Goal: Find specific page/section: Find specific page/section

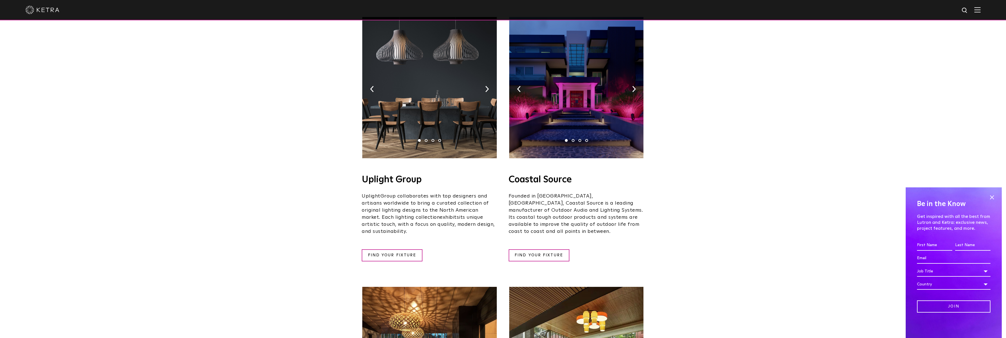
scroll to position [71, 0]
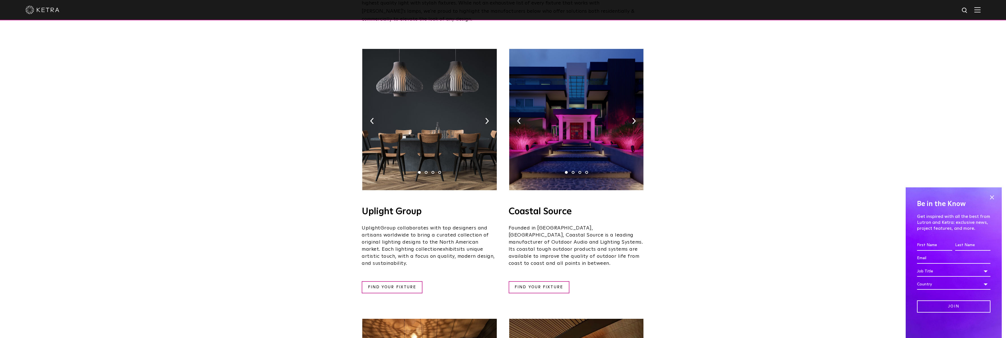
click at [489, 111] on img at bounding box center [429, 119] width 134 height 141
click at [487, 118] on img at bounding box center [487, 121] width 4 height 6
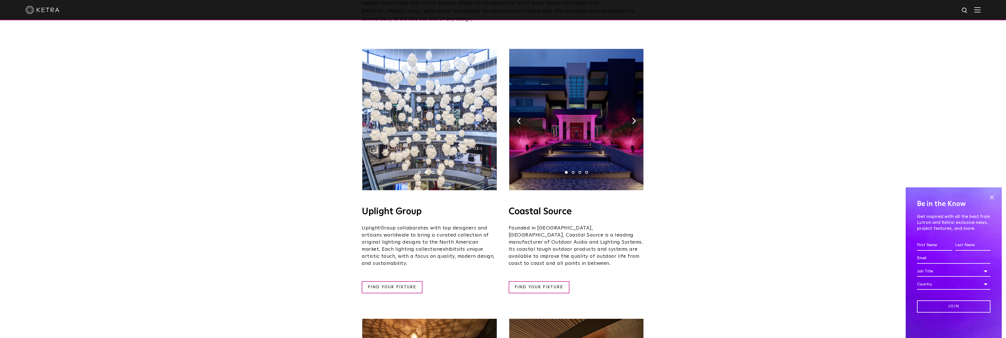
click at [490, 114] on img at bounding box center [429, 119] width 134 height 141
drag, startPoint x: 515, startPoint y: 111, endPoint x: 521, endPoint y: 112, distance: 6.0
click at [516, 111] on img at bounding box center [576, 119] width 134 height 141
click at [521, 111] on img at bounding box center [576, 119] width 134 height 141
click at [519, 118] on img at bounding box center [519, 121] width 4 height 6
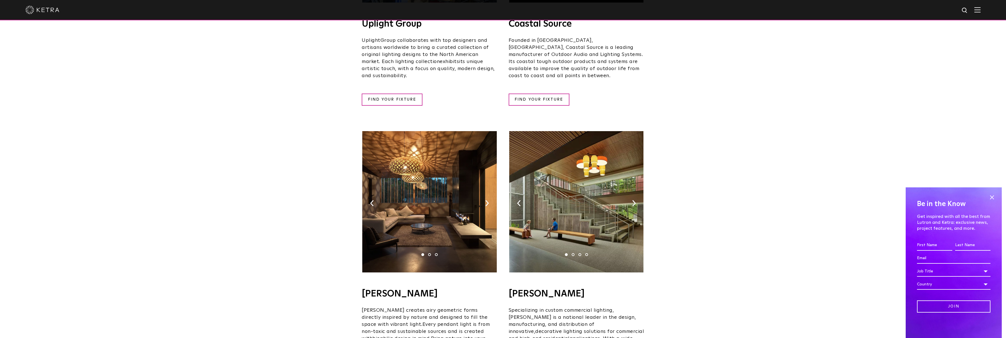
scroll to position [269, 0]
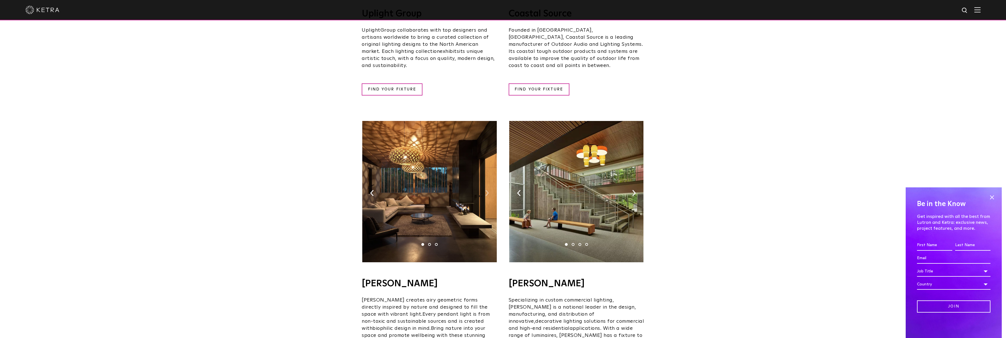
click at [489, 190] on img at bounding box center [487, 193] width 4 height 6
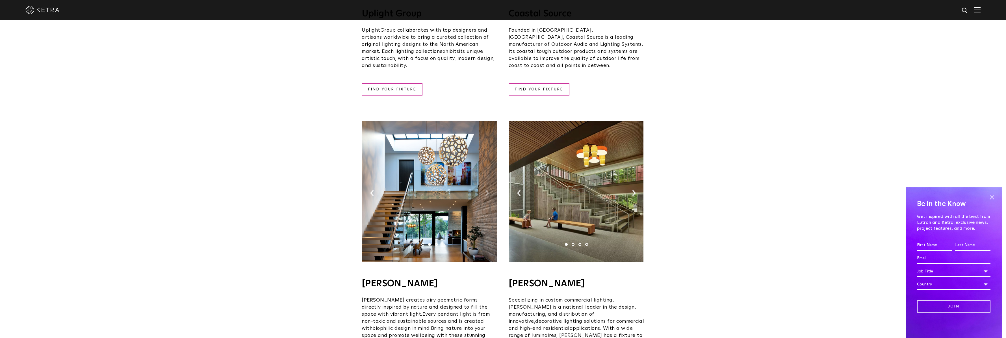
click at [488, 190] on img at bounding box center [487, 193] width 4 height 6
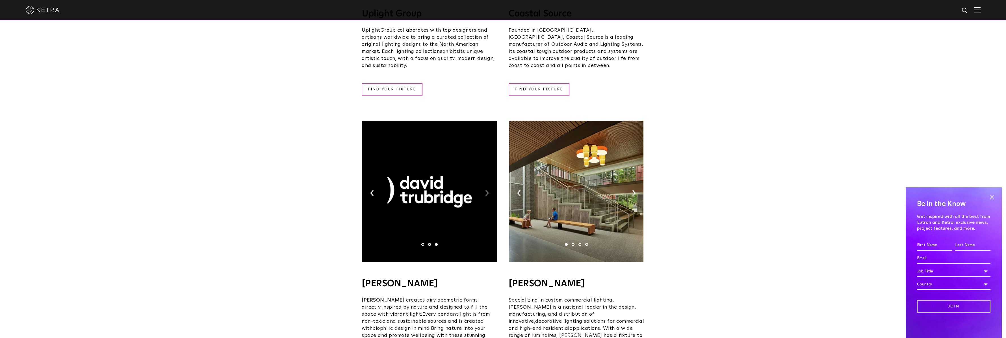
click at [488, 190] on img at bounding box center [487, 193] width 4 height 6
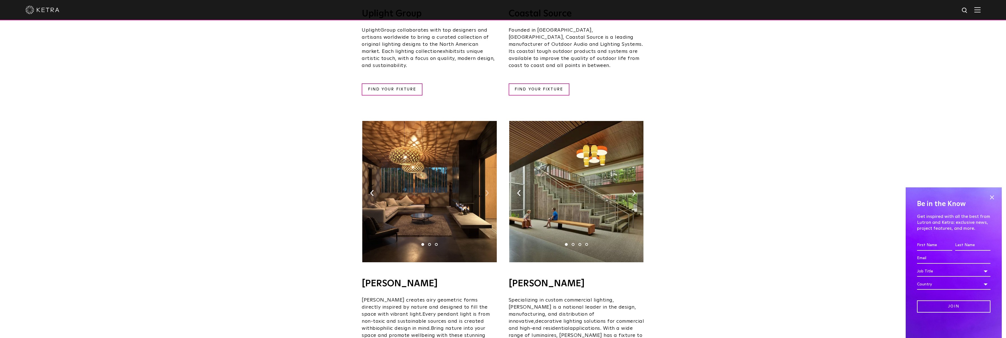
click at [487, 190] on img at bounding box center [487, 193] width 4 height 6
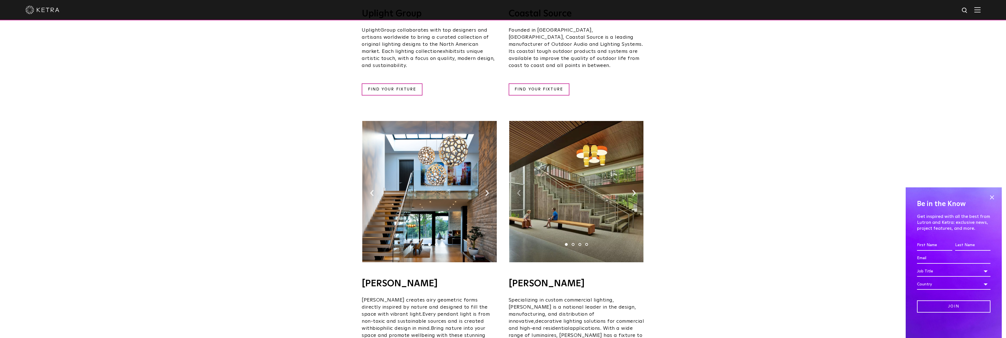
click at [519, 190] on img at bounding box center [519, 193] width 4 height 6
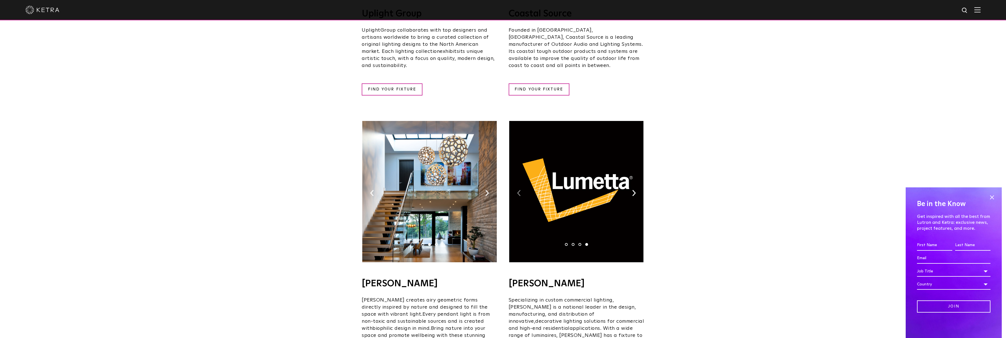
click at [519, 190] on img at bounding box center [519, 193] width 4 height 6
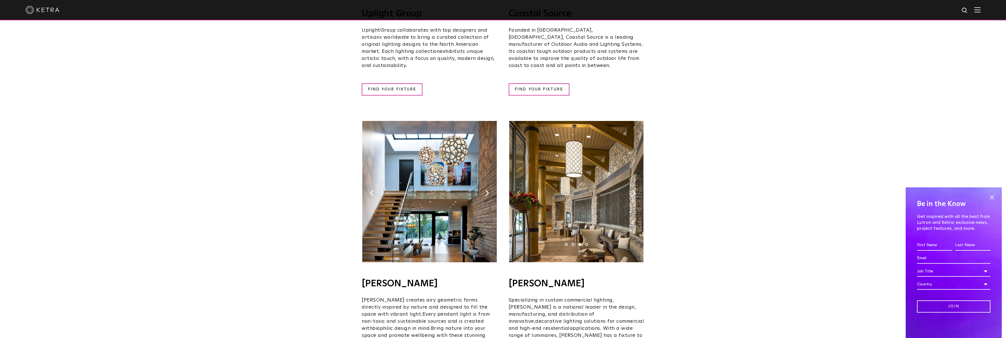
click at [519, 190] on img at bounding box center [519, 193] width 4 height 6
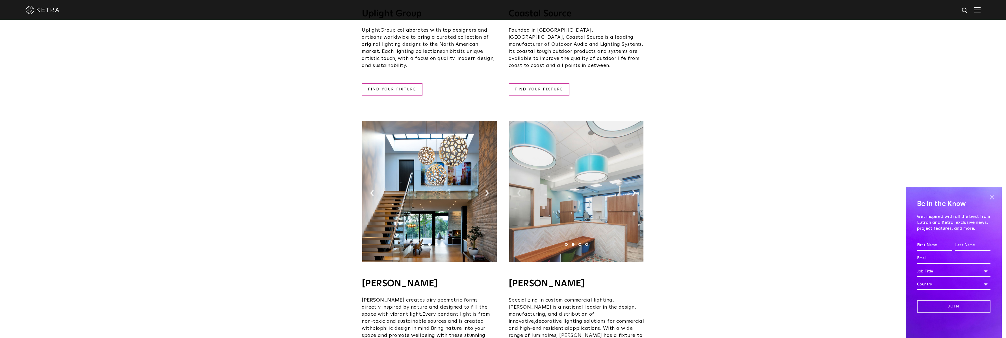
click at [519, 190] on img at bounding box center [519, 193] width 4 height 6
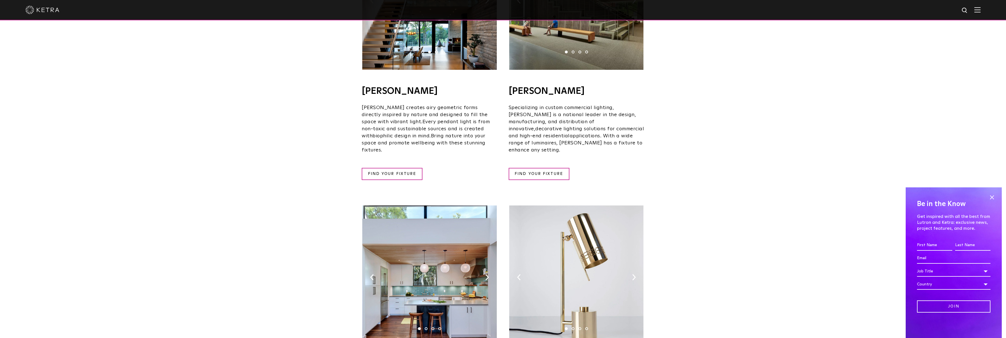
scroll to position [551, 0]
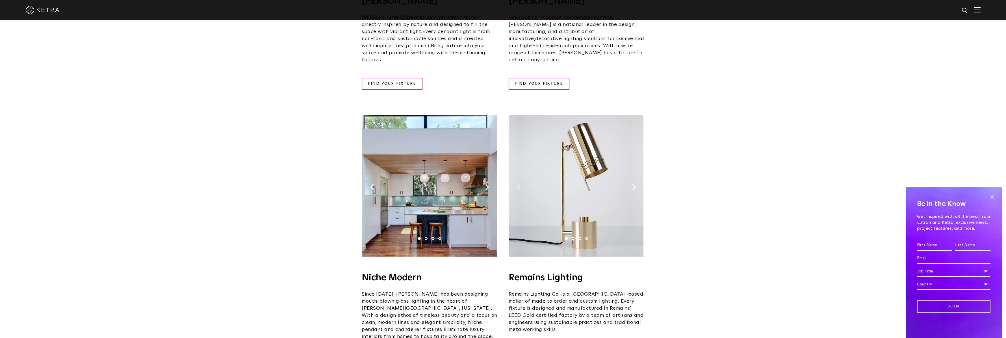
click at [516, 169] on img at bounding box center [576, 185] width 134 height 141
click at [518, 184] on img at bounding box center [519, 187] width 4 height 6
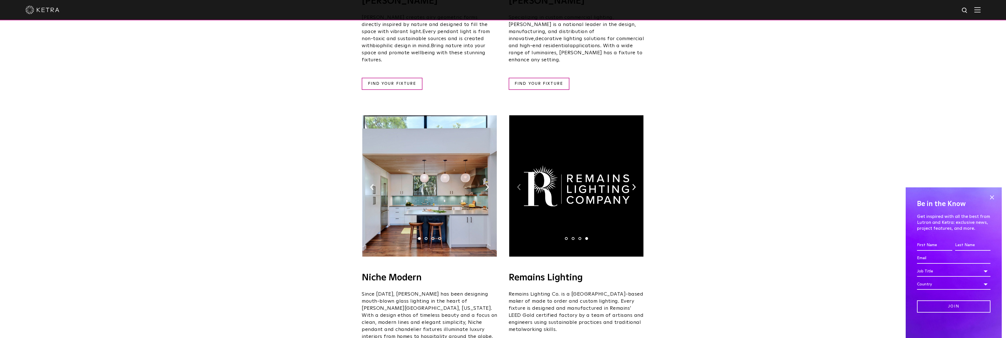
click at [518, 184] on img at bounding box center [519, 187] width 4 height 6
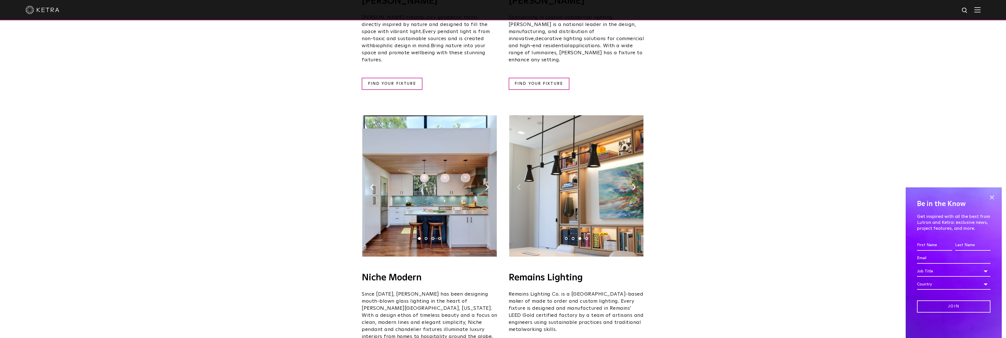
click at [518, 184] on img at bounding box center [519, 187] width 4 height 6
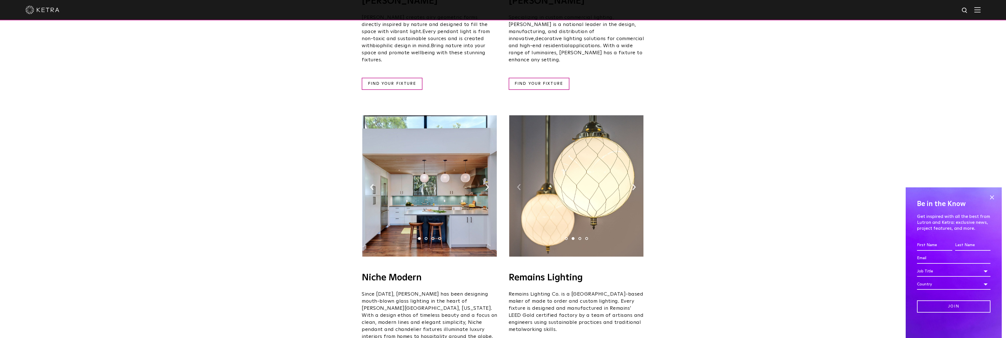
click at [518, 184] on img at bounding box center [519, 187] width 4 height 6
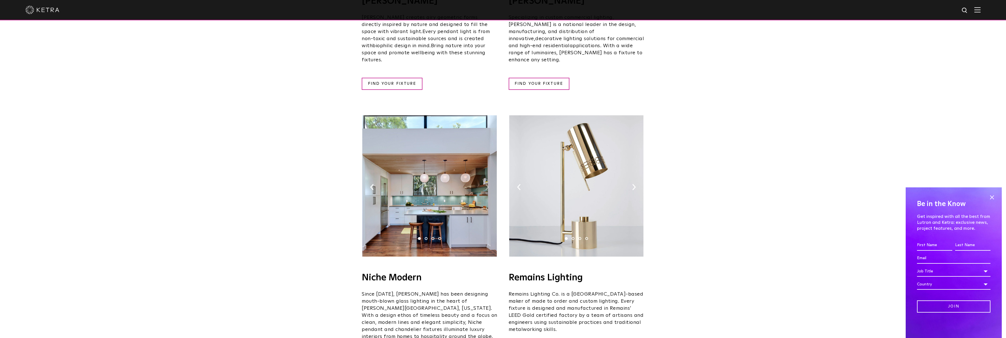
click at [486, 184] on img at bounding box center [487, 187] width 4 height 6
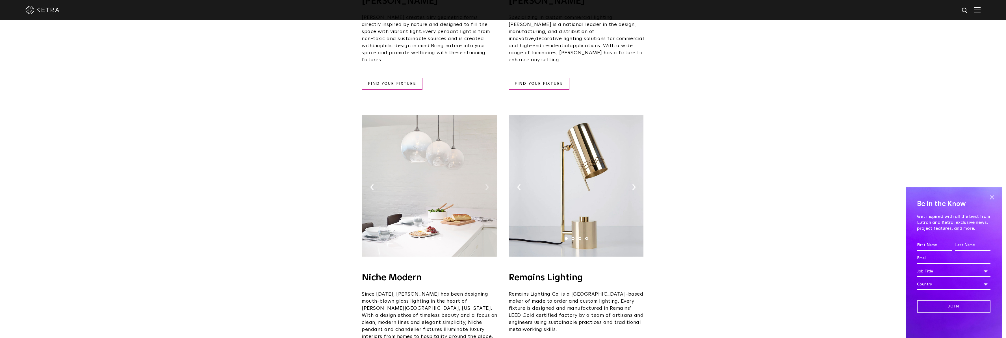
click at [487, 184] on img at bounding box center [487, 187] width 4 height 6
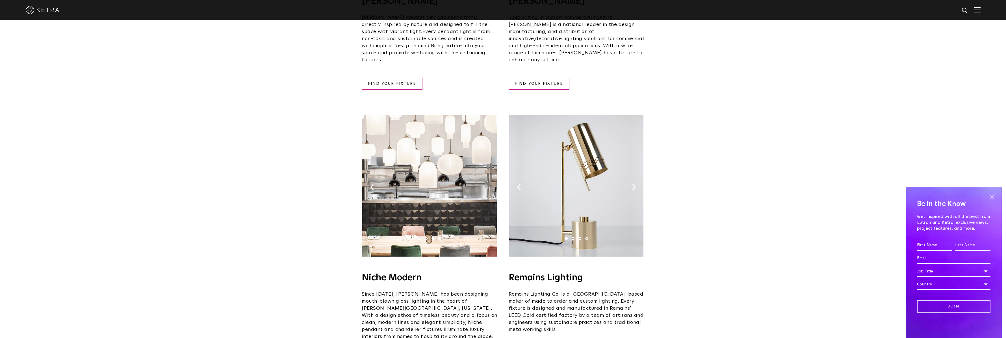
click at [487, 184] on img at bounding box center [487, 187] width 4 height 6
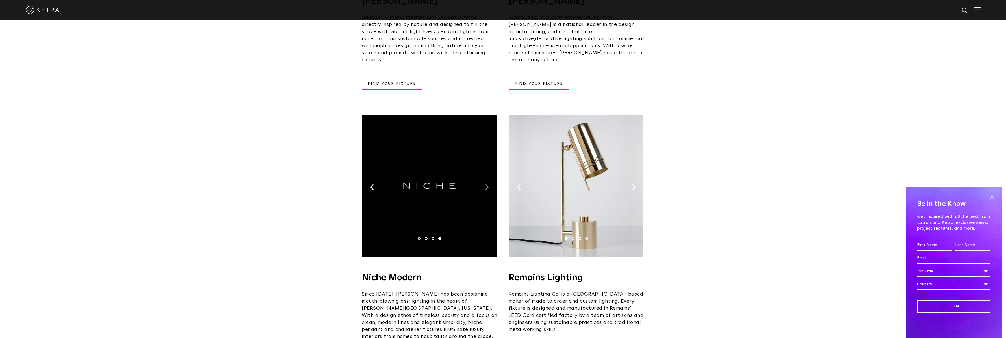
click at [487, 184] on img at bounding box center [487, 187] width 4 height 6
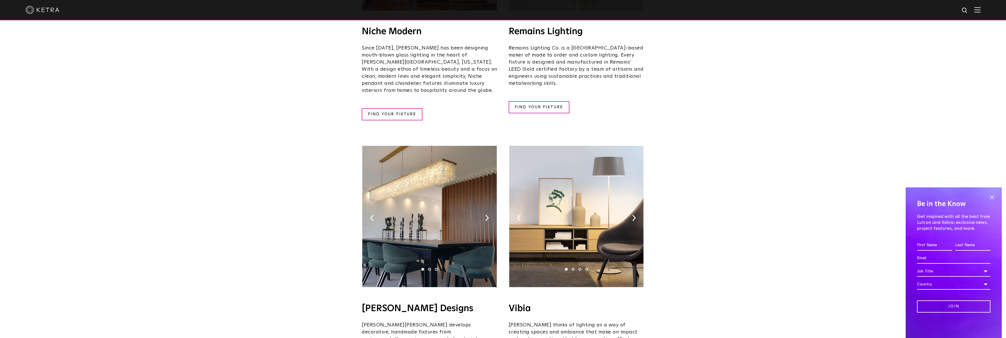
scroll to position [806, 0]
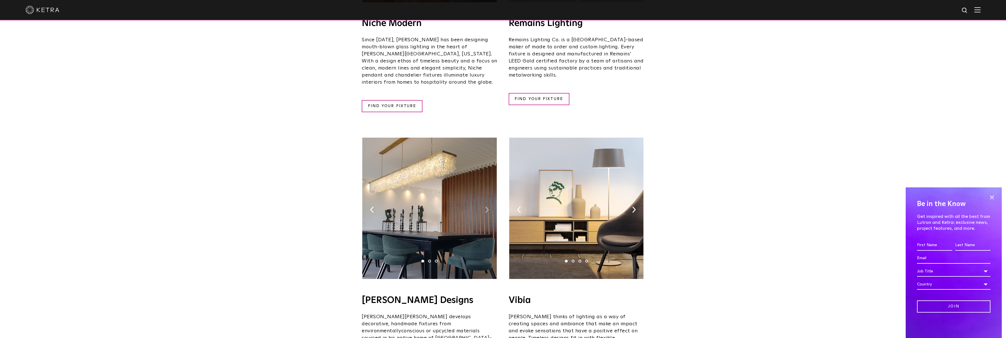
click at [487, 207] on img at bounding box center [487, 210] width 4 height 6
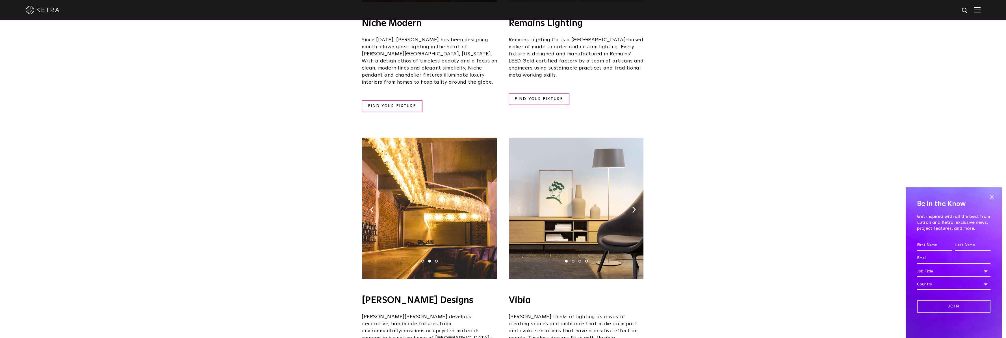
click at [520, 207] on img at bounding box center [519, 210] width 4 height 6
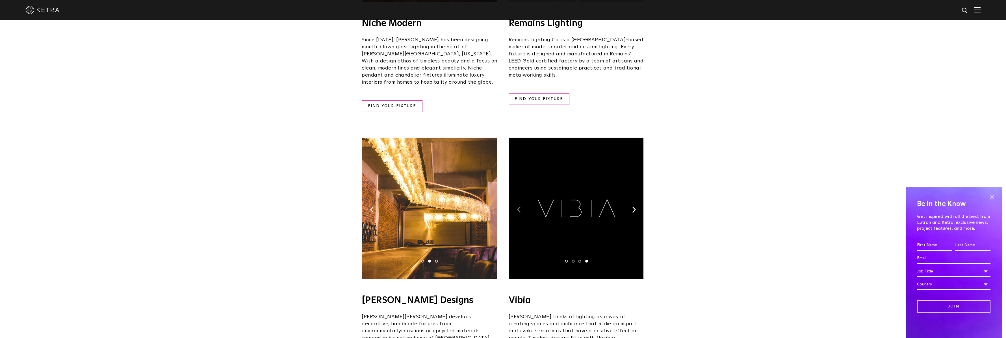
click at [519, 207] on img at bounding box center [519, 210] width 4 height 6
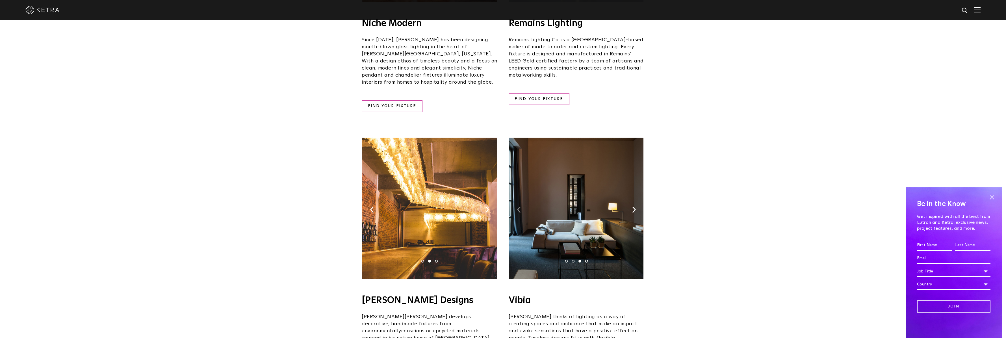
click at [519, 207] on img at bounding box center [519, 210] width 4 height 6
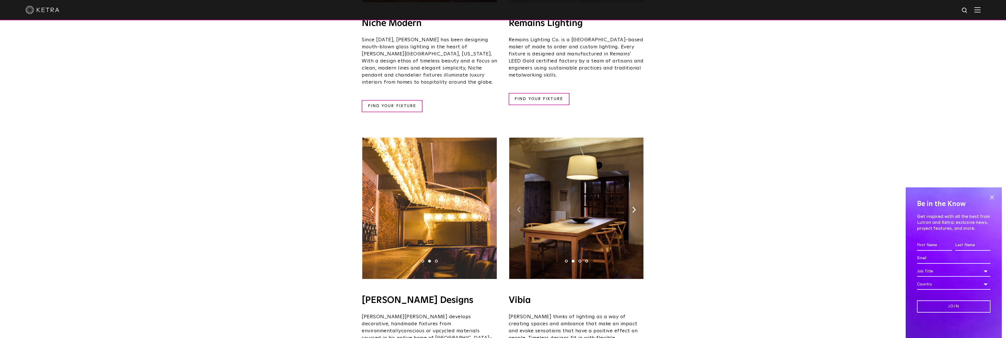
click at [519, 207] on img at bounding box center [519, 210] width 4 height 6
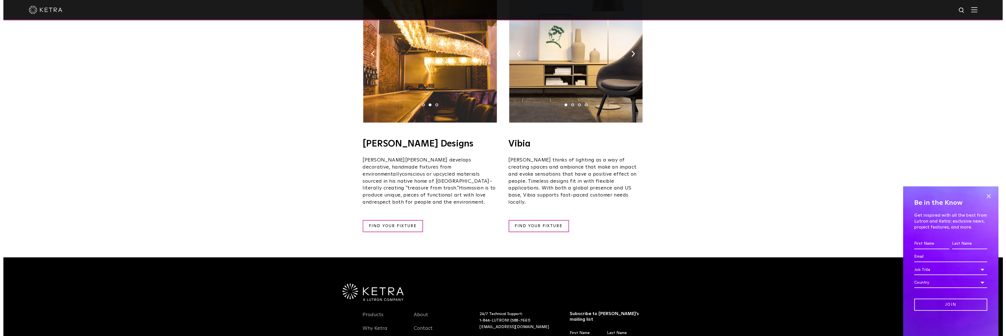
scroll to position [975, 0]
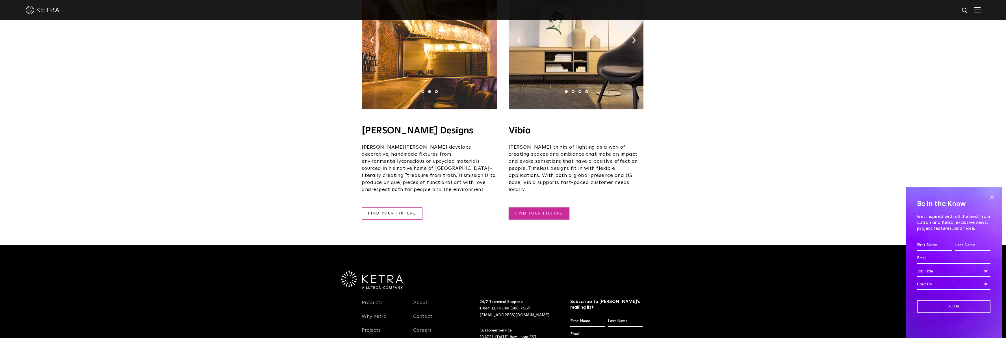
click at [541, 208] on link "FIND YOUR FIXTURE" at bounding box center [539, 214] width 61 height 12
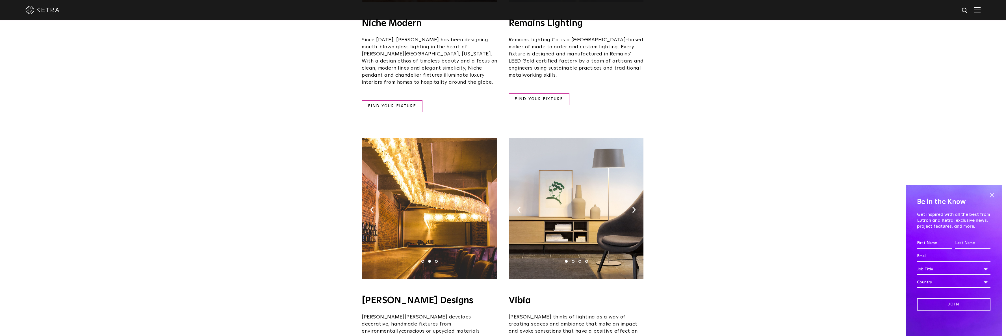
scroll to position [608, 0]
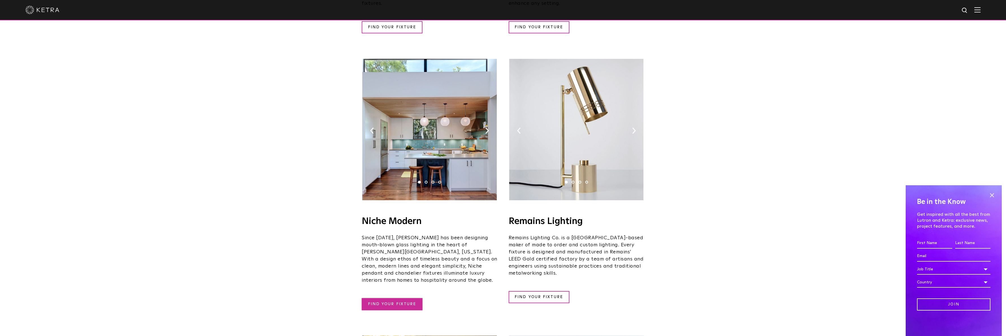
click at [399, 298] on link "FIND YOUR FIXTURE" at bounding box center [392, 304] width 61 height 12
